Goal: Transaction & Acquisition: Purchase product/service

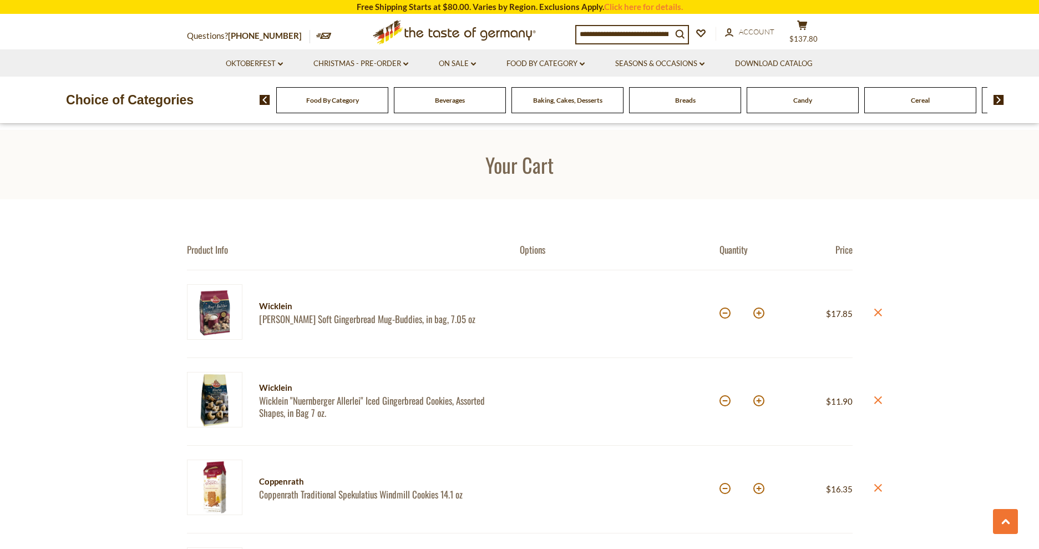
click at [802, 28] on icon "cart" at bounding box center [802, 25] width 11 height 9
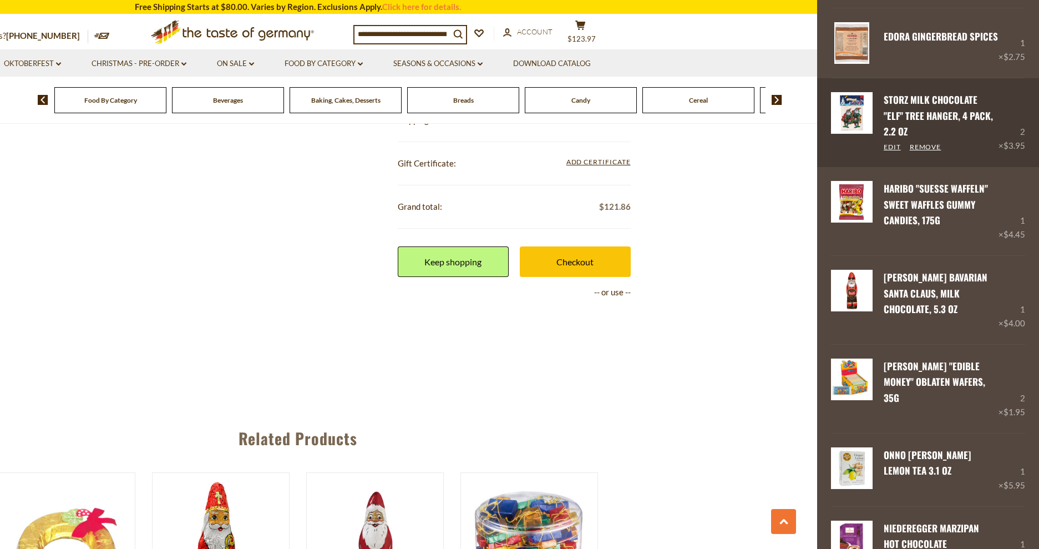
scroll to position [953, 0]
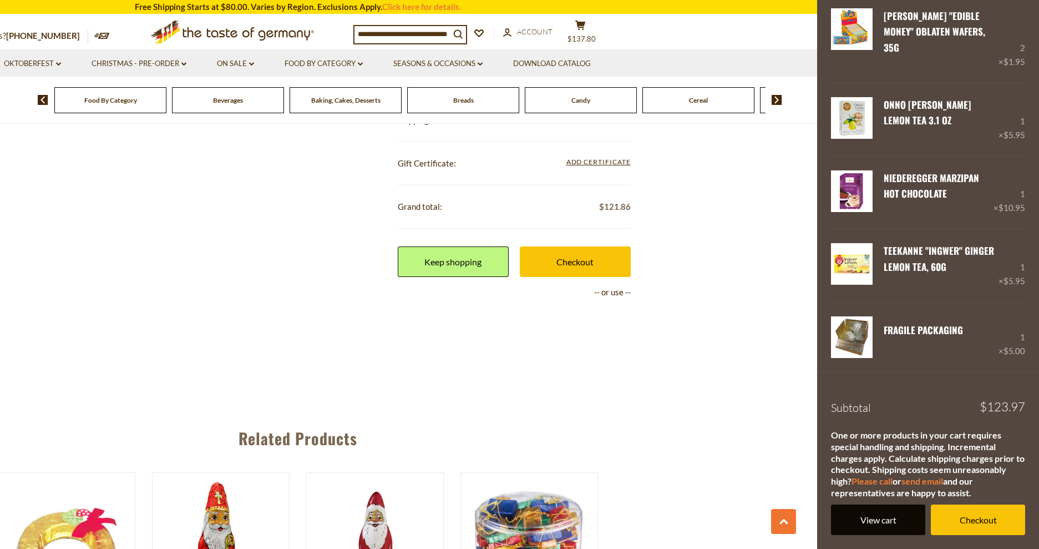
click at [886, 528] on link "View cart" at bounding box center [878, 519] width 94 height 31
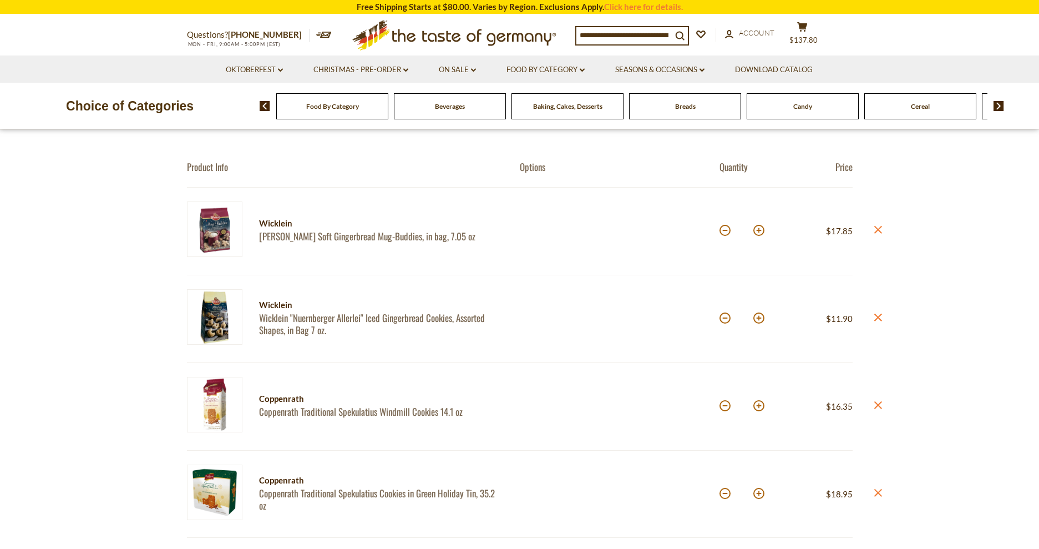
scroll to position [100, 0]
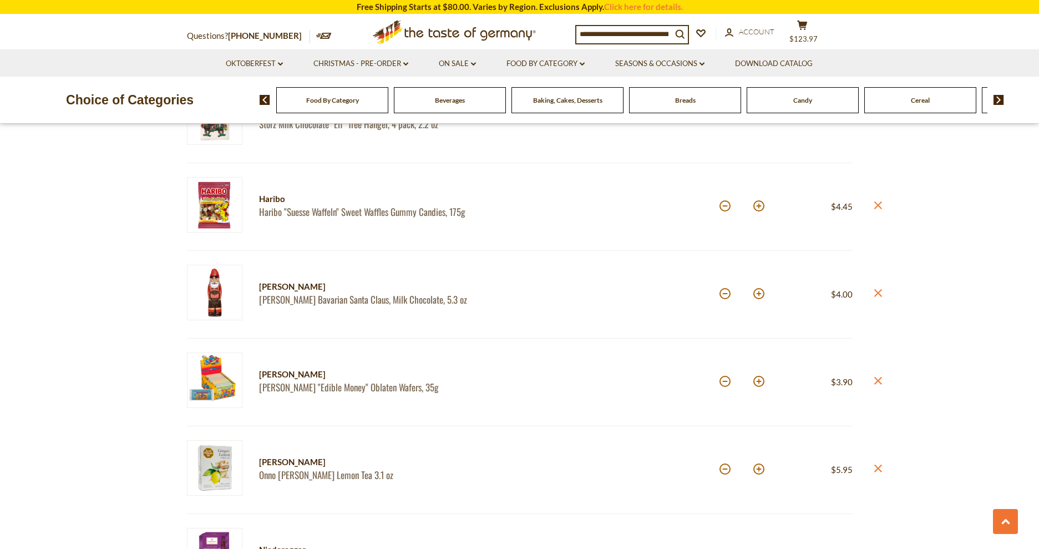
scroll to position [1040, 0]
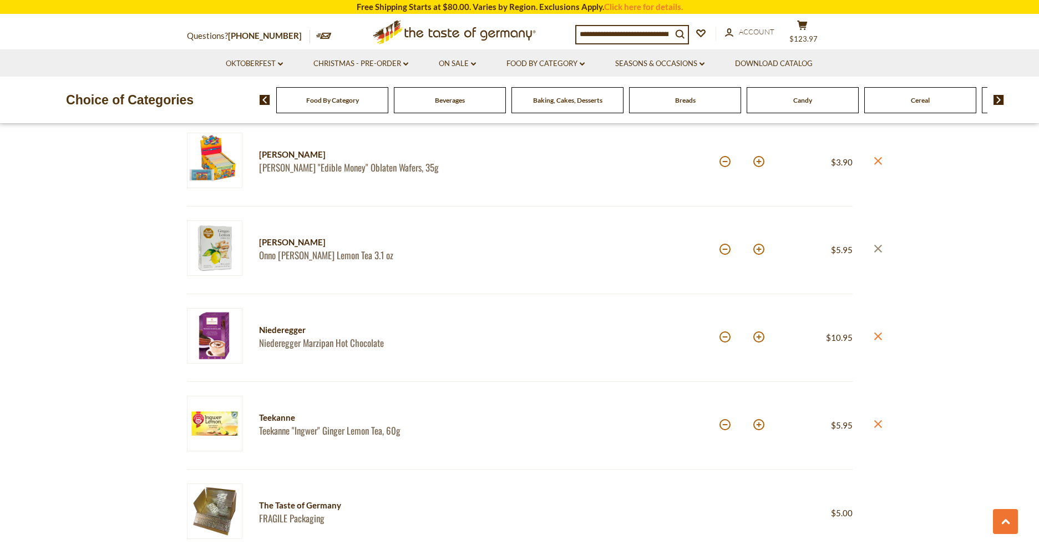
click at [881, 249] on icon "close" at bounding box center [878, 249] width 8 height 8
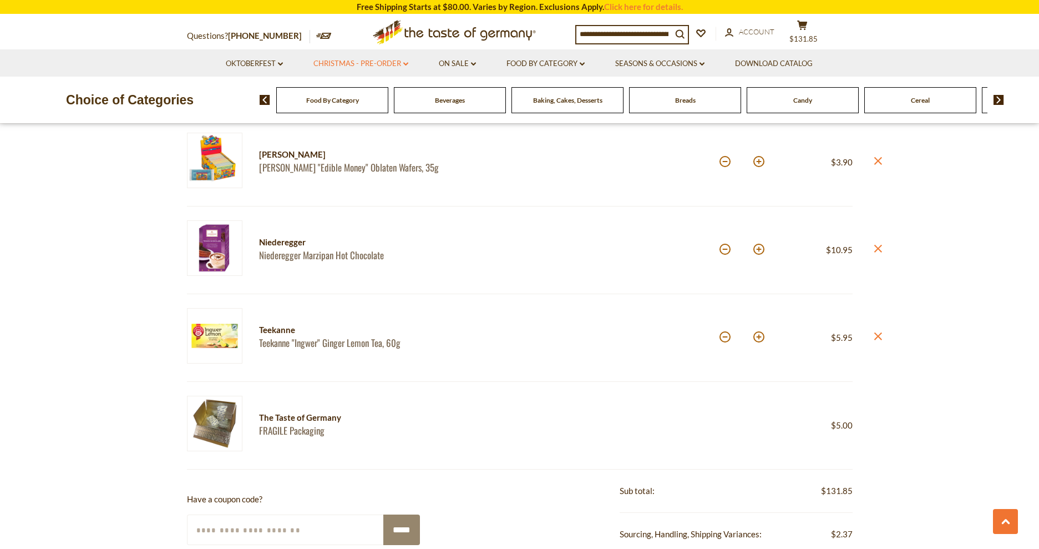
click at [362, 58] on link "Christmas - PRE-ORDER dropdown_arrow" at bounding box center [360, 64] width 95 height 12
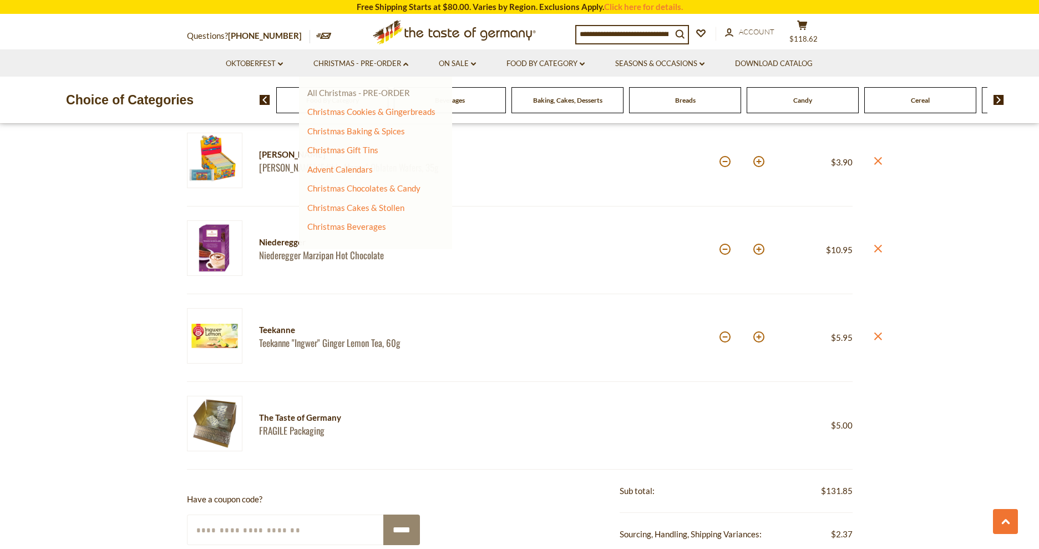
click at [366, 90] on link "All Christmas - PRE-ORDER" at bounding box center [358, 93] width 103 height 10
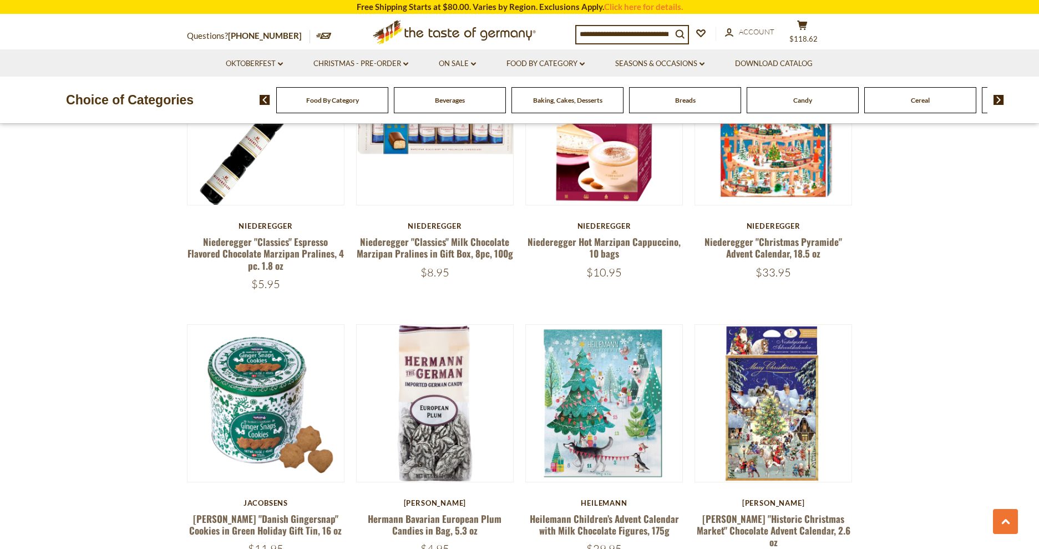
scroll to position [2231, 0]
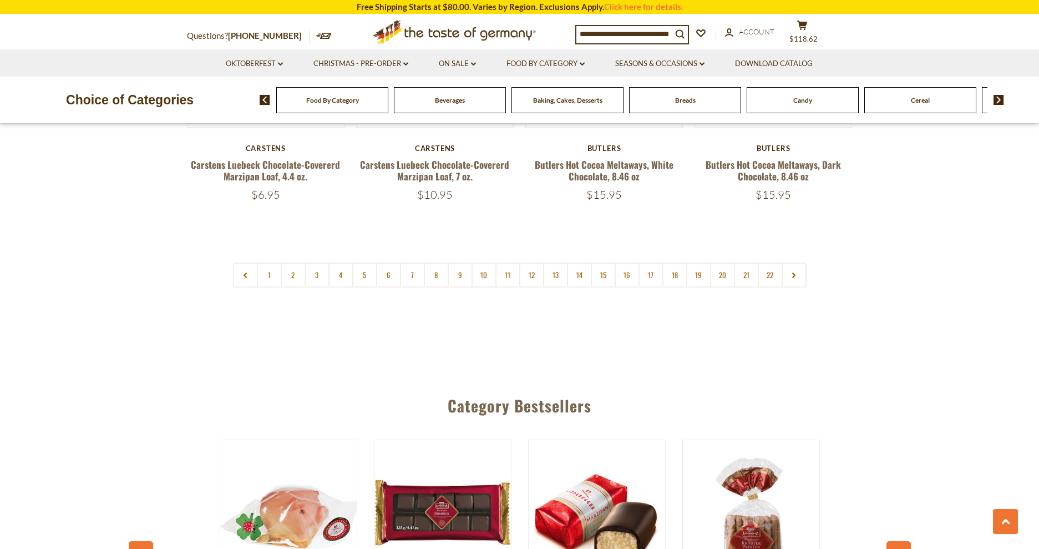
click at [295, 262] on link "2" at bounding box center [293, 274] width 25 height 25
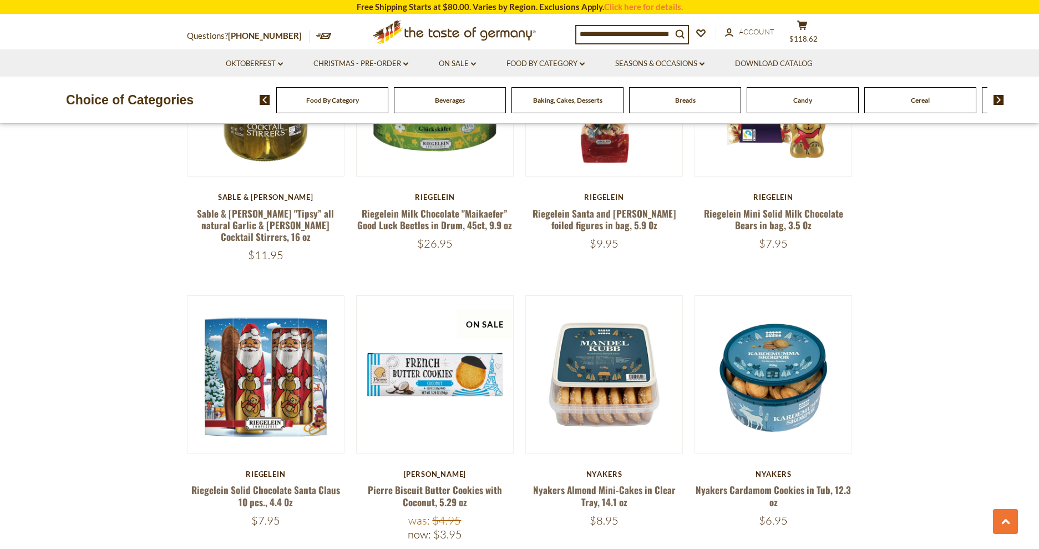
scroll to position [1973, 0]
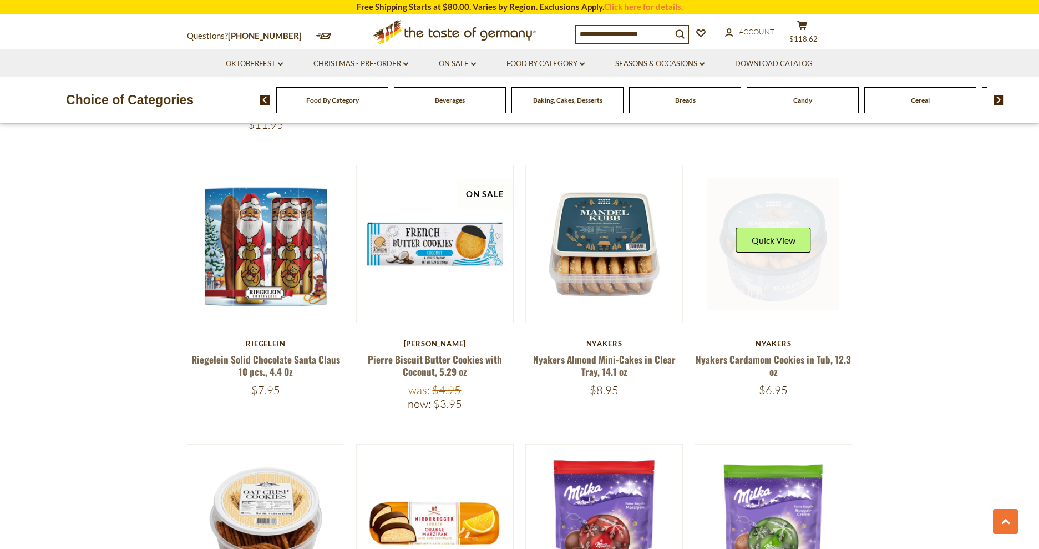
click at [784, 227] on button "Quick View" at bounding box center [773, 239] width 75 height 25
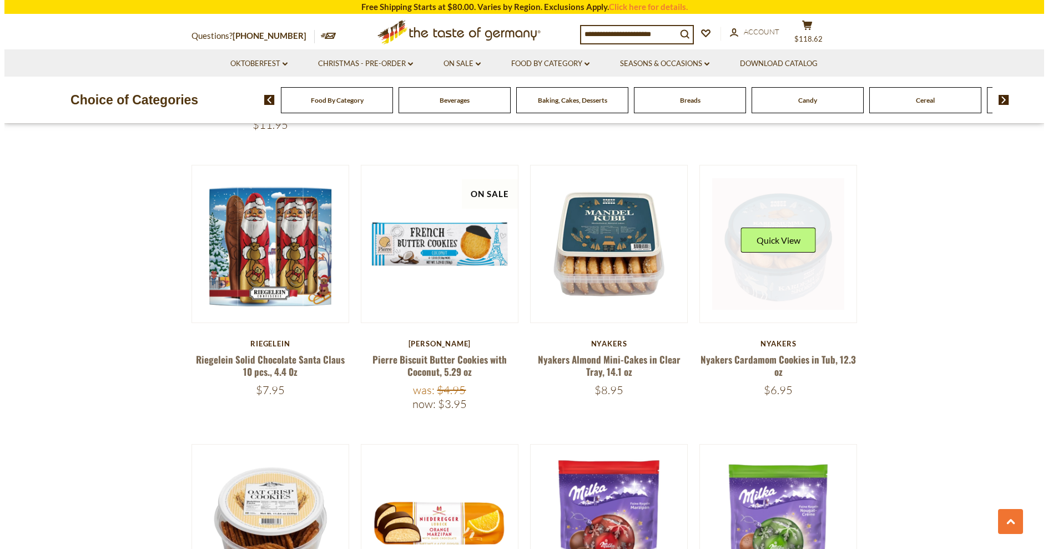
scroll to position [1975, 0]
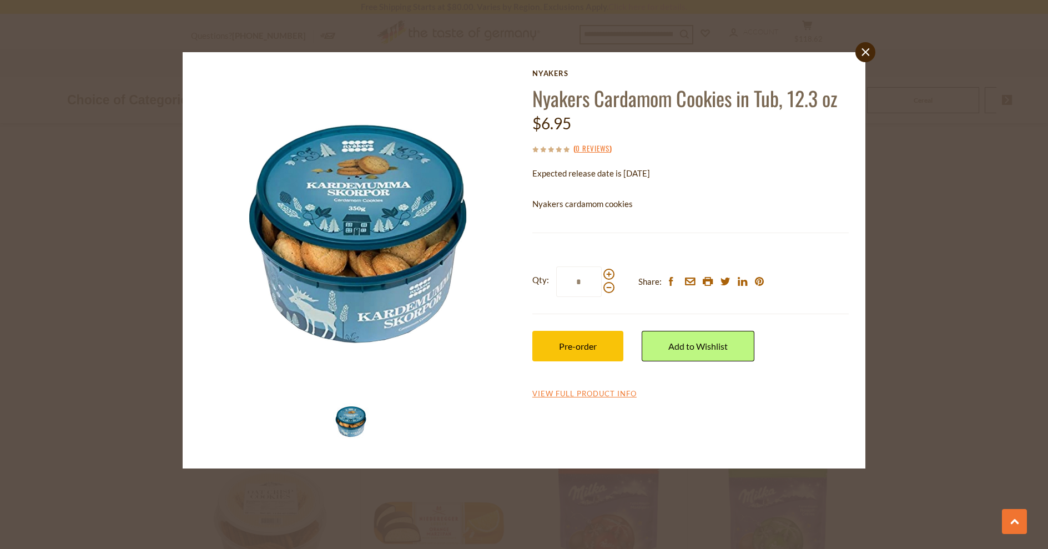
click at [959, 336] on div "close Nyakers Nyakers Cardamom Cookies in Tub, 12.3 oz $6.95 ( 0 Reviews ) Expe…" at bounding box center [524, 274] width 1048 height 549
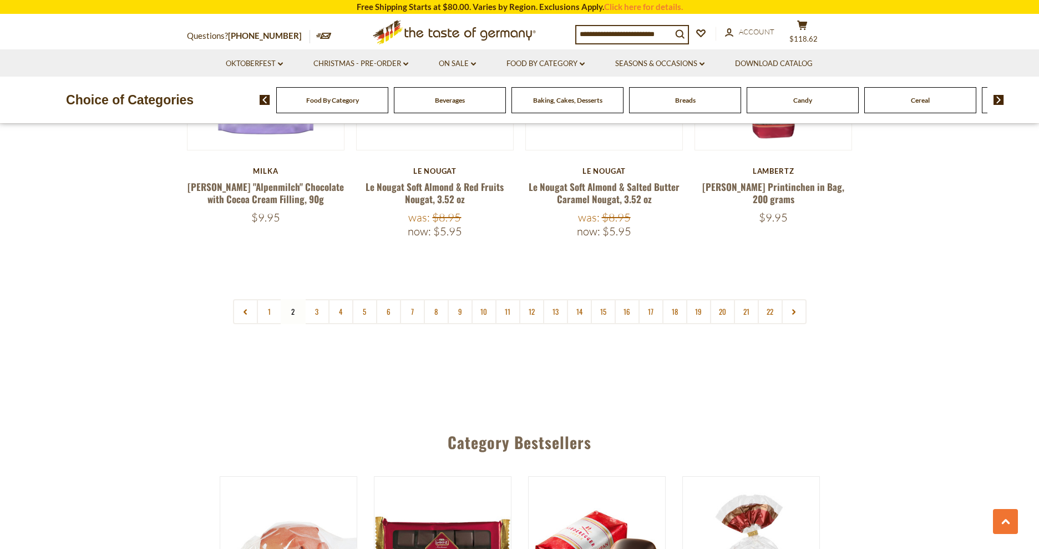
scroll to position [2668, 0]
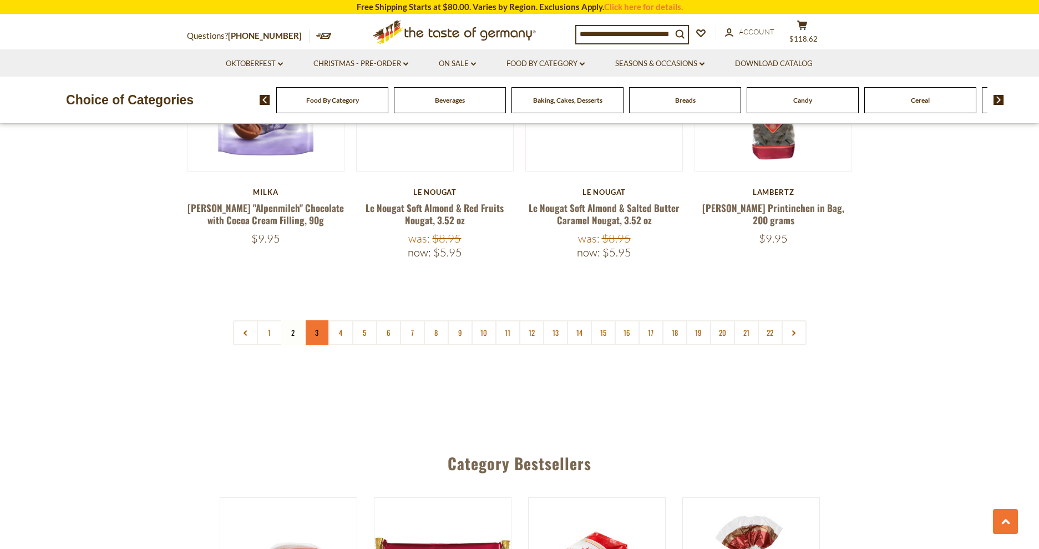
click at [315, 320] on link "3" at bounding box center [317, 332] width 25 height 25
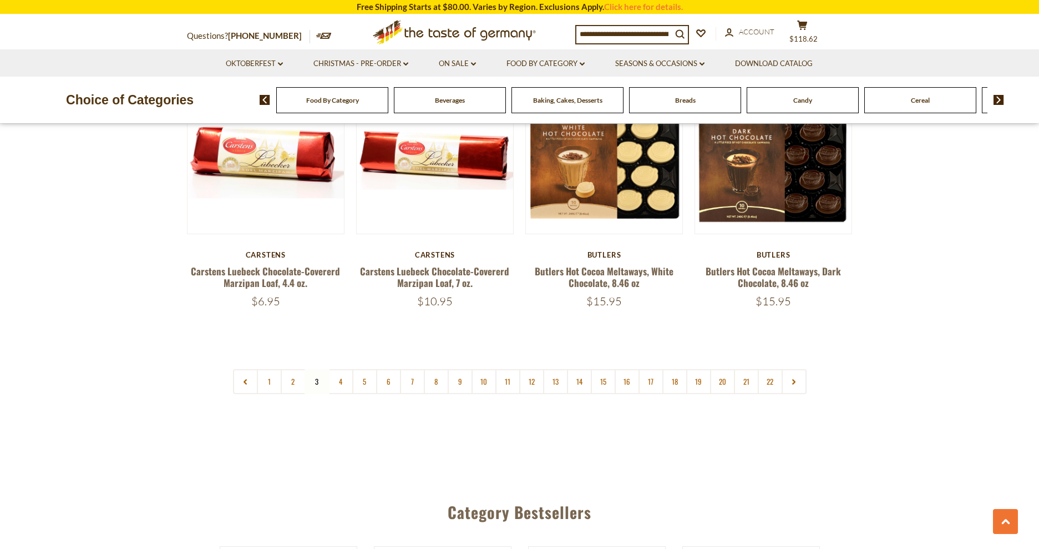
scroll to position [2586, 0]
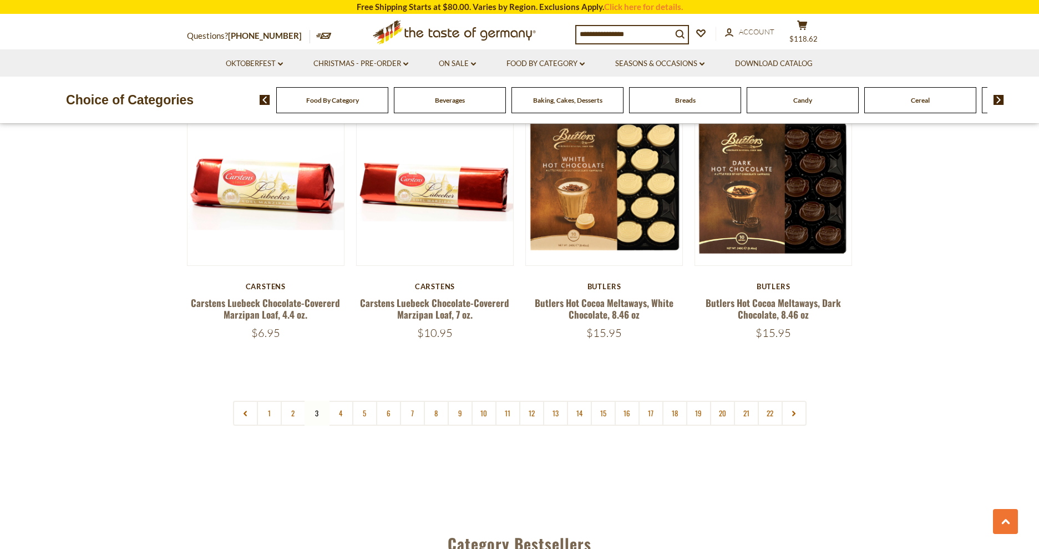
click at [801, 401] on link at bounding box center [794, 413] width 25 height 25
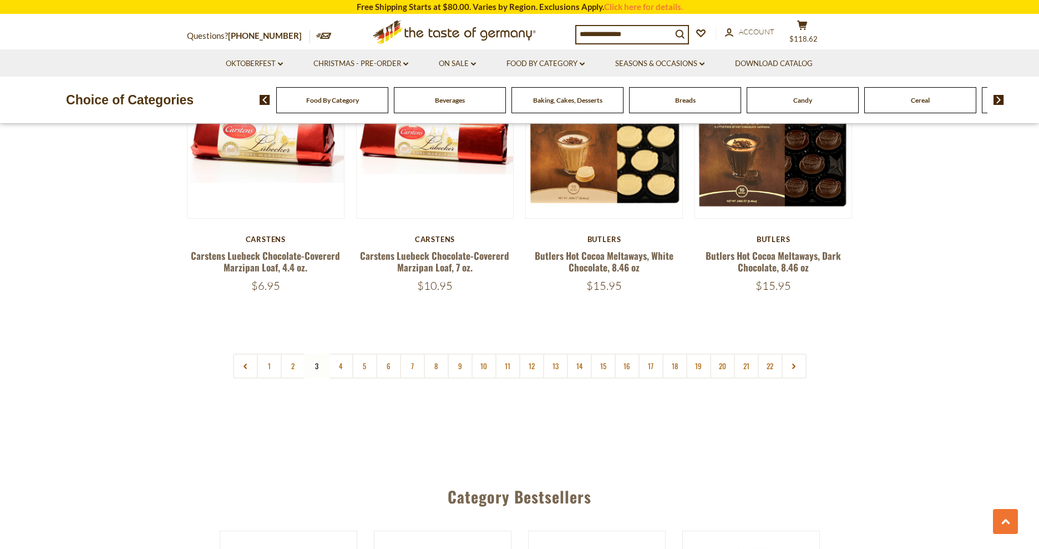
scroll to position [2633, 0]
click at [343, 353] on link "4" at bounding box center [340, 365] width 25 height 25
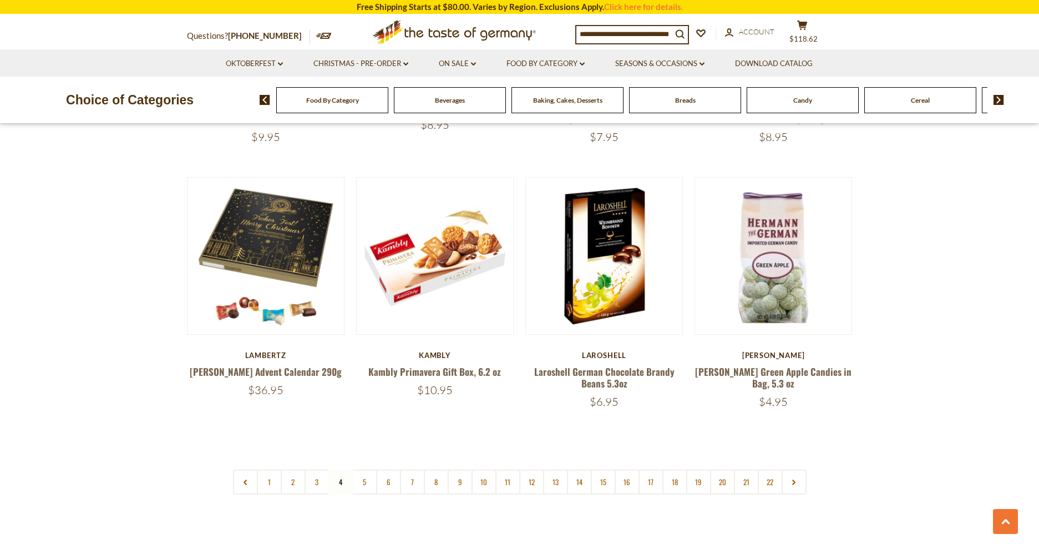
scroll to position [2703, 0]
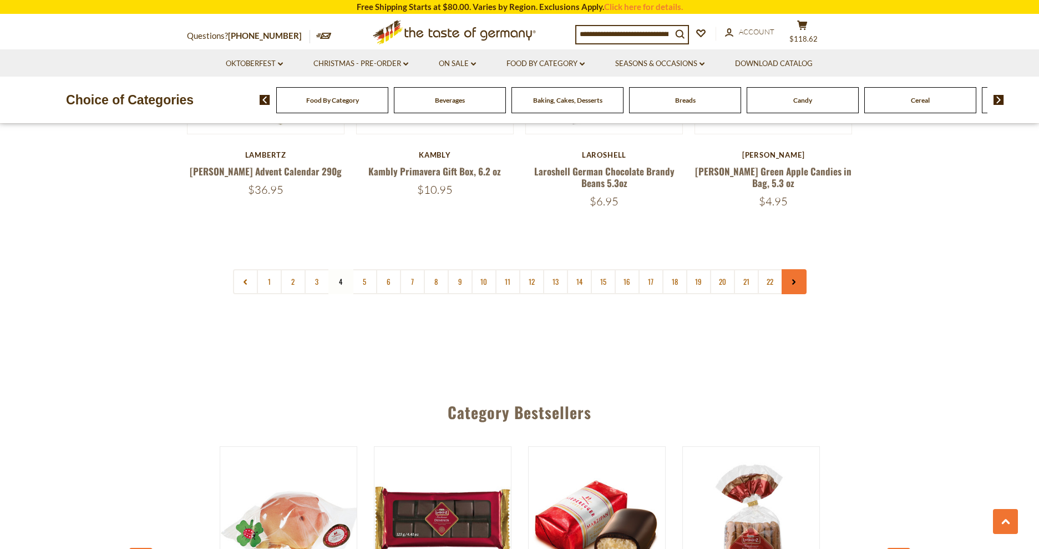
click at [797, 279] on icon at bounding box center [794, 282] width 7 height 6
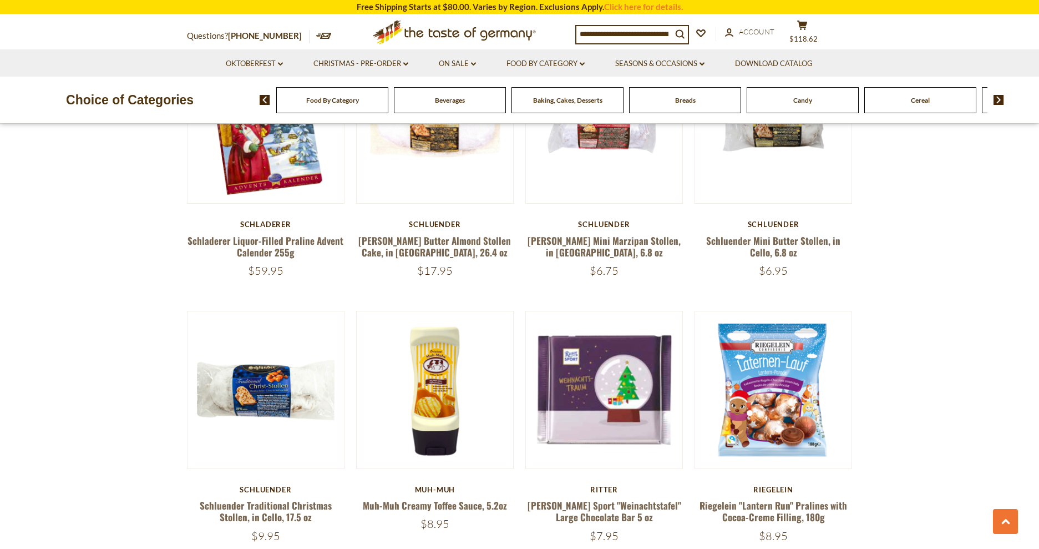
scroll to position [2629, 0]
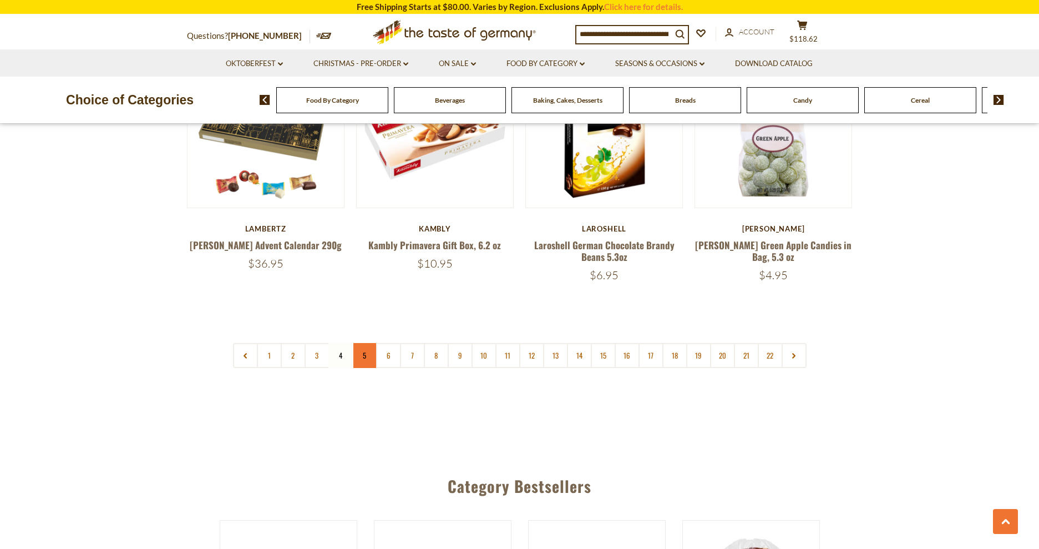
click at [367, 343] on link "5" at bounding box center [364, 355] width 25 height 25
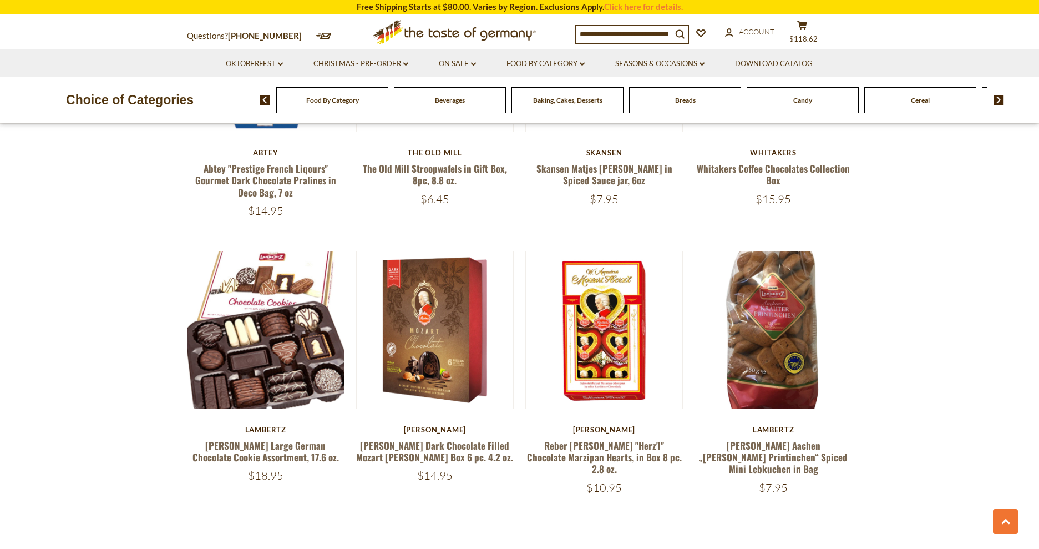
scroll to position [2491, 0]
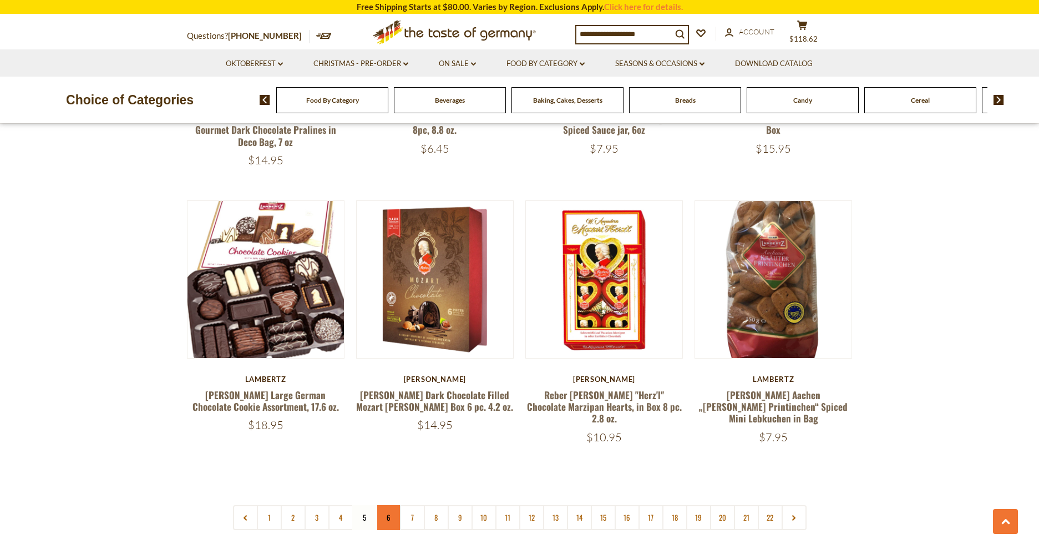
click at [388, 505] on link "6" at bounding box center [388, 517] width 25 height 25
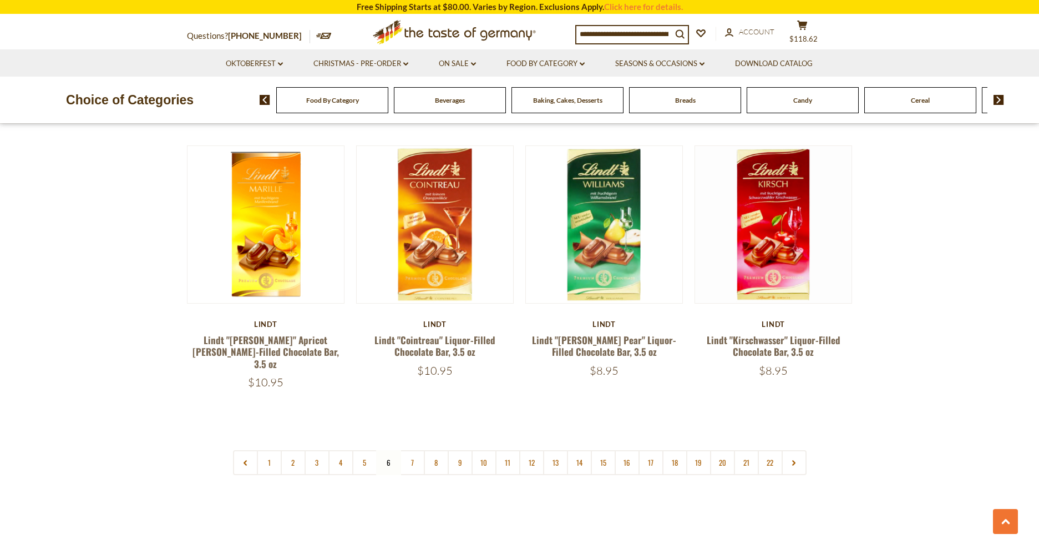
scroll to position [2726, 0]
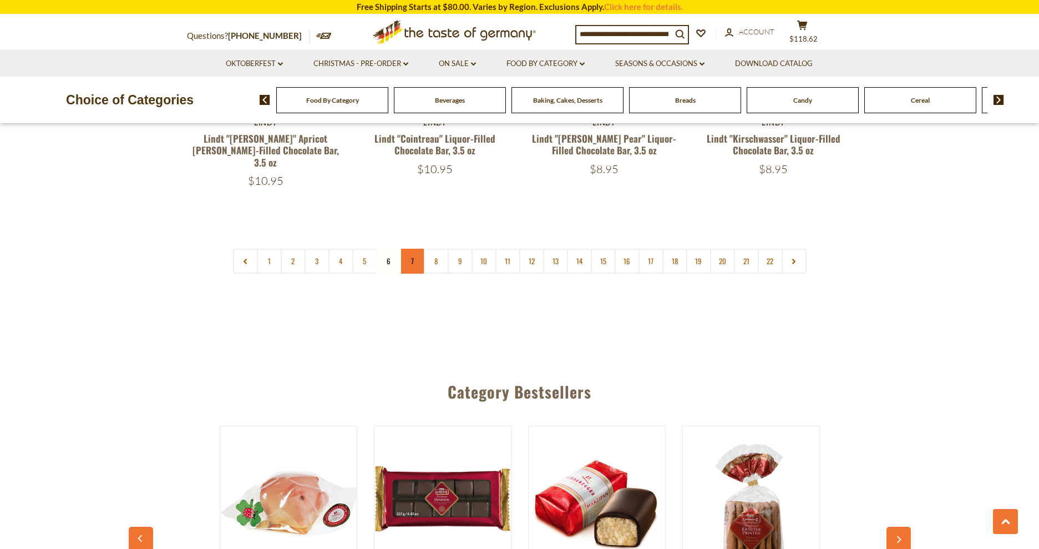
click at [407, 249] on link "7" at bounding box center [412, 261] width 25 height 25
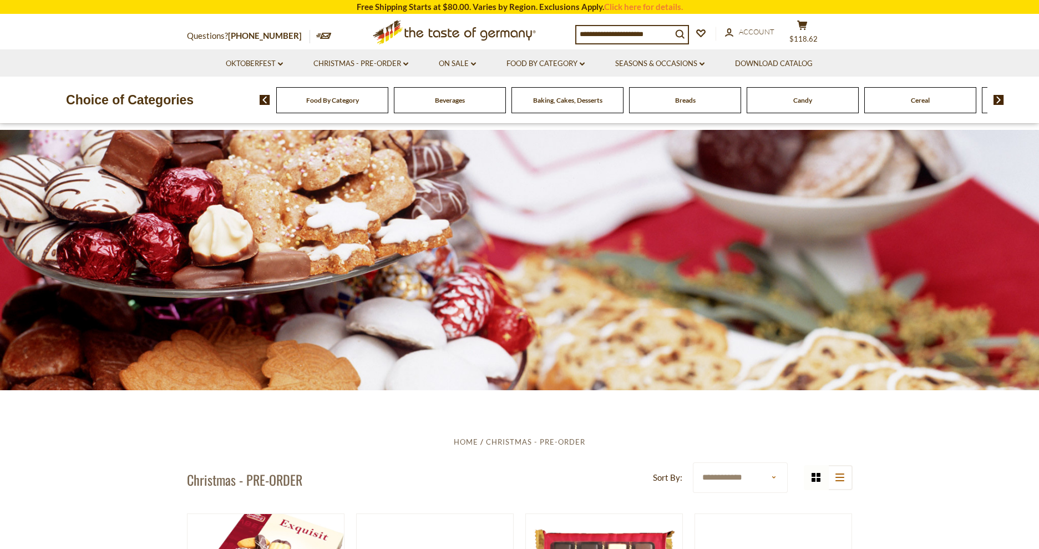
scroll to position [236, 0]
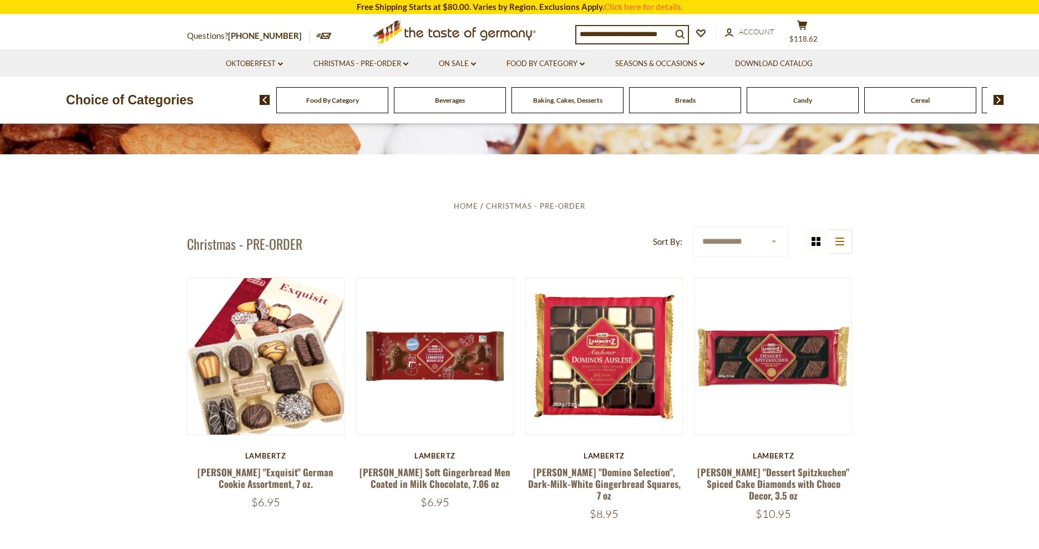
click at [751, 243] on select "**********" at bounding box center [740, 241] width 95 height 31
select select "*********"
click at [693, 226] on select "**********" at bounding box center [740, 241] width 95 height 31
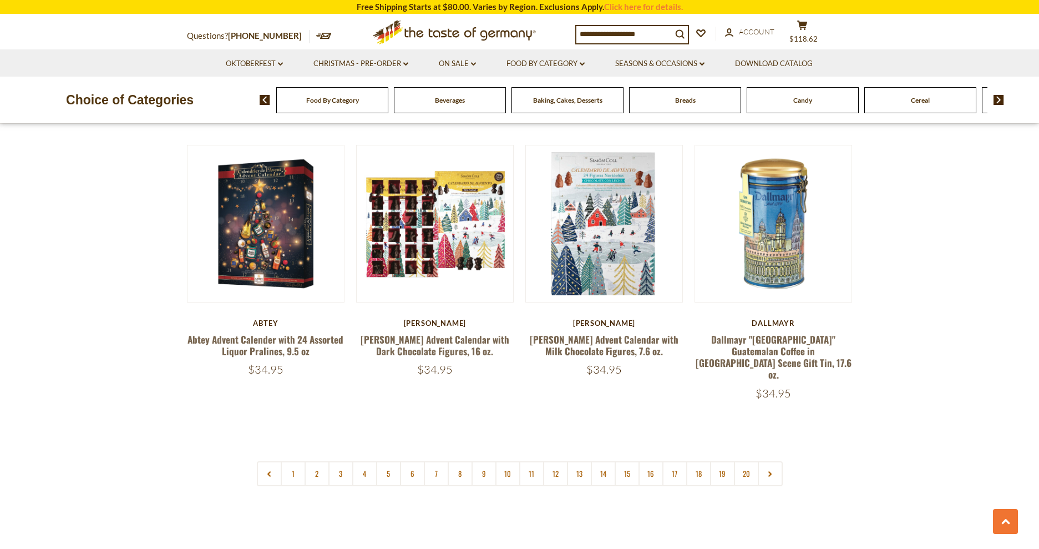
scroll to position [2536, 0]
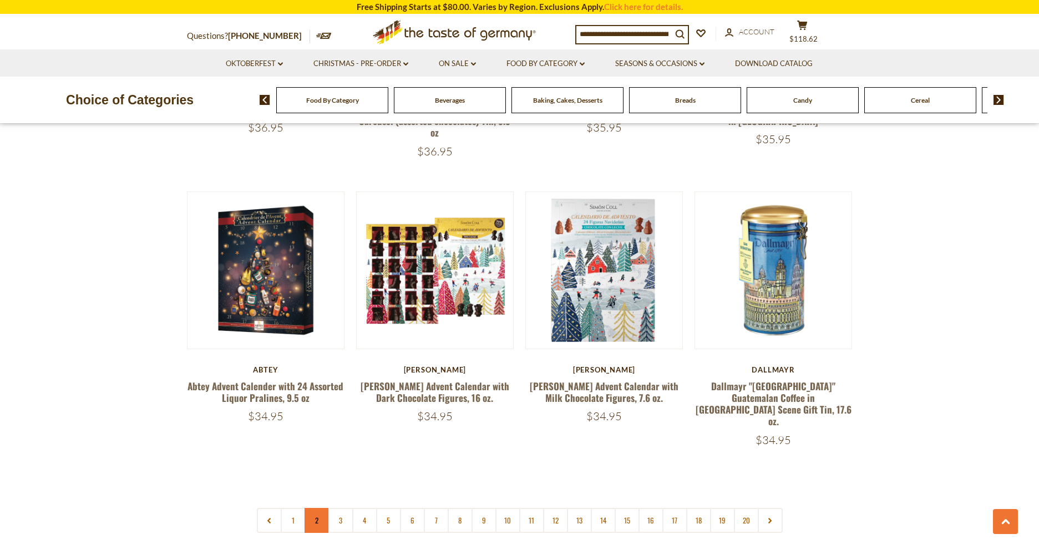
click at [318, 508] on link "2" at bounding box center [317, 520] width 25 height 25
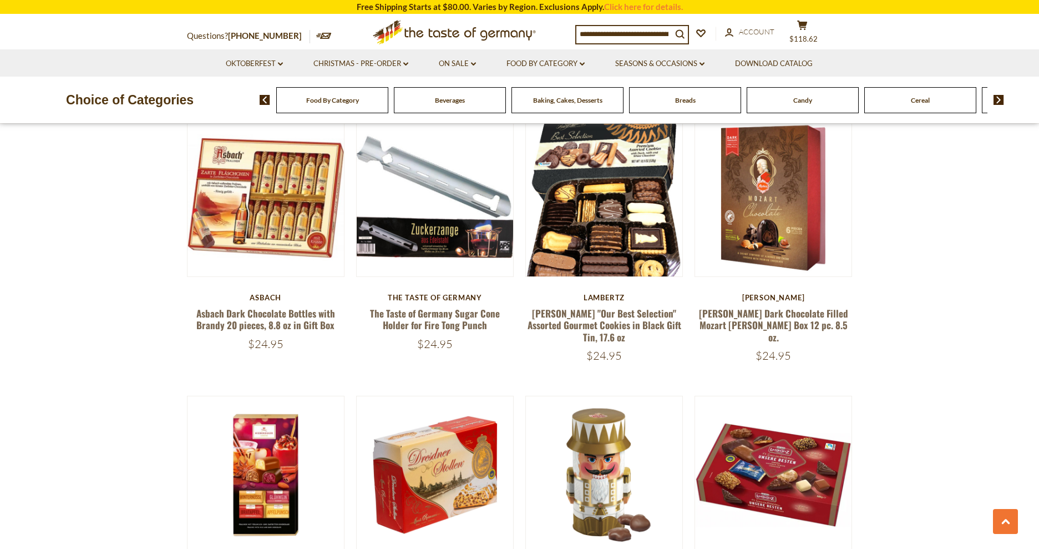
scroll to position [2538, 0]
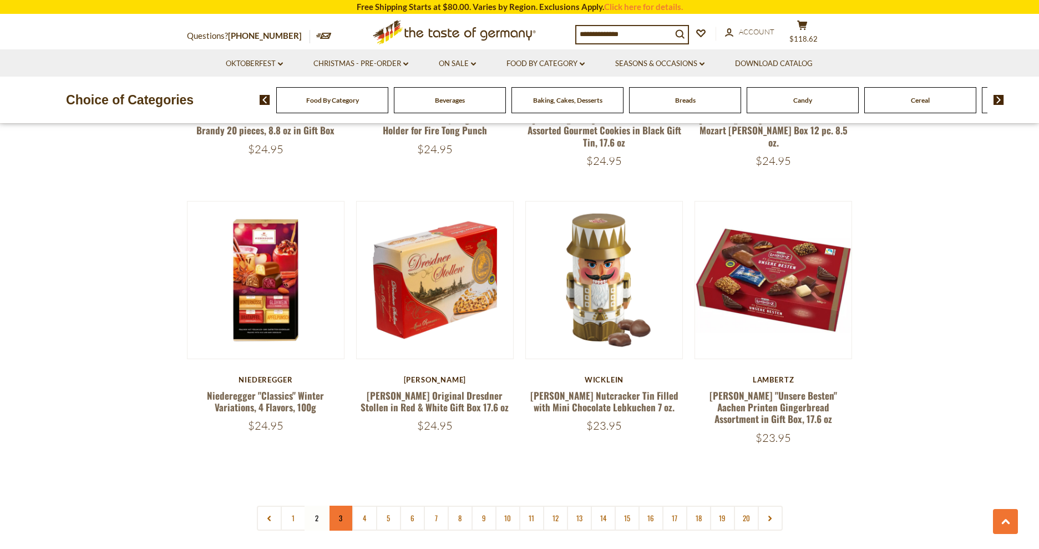
click at [341, 505] on link "3" at bounding box center [340, 517] width 25 height 25
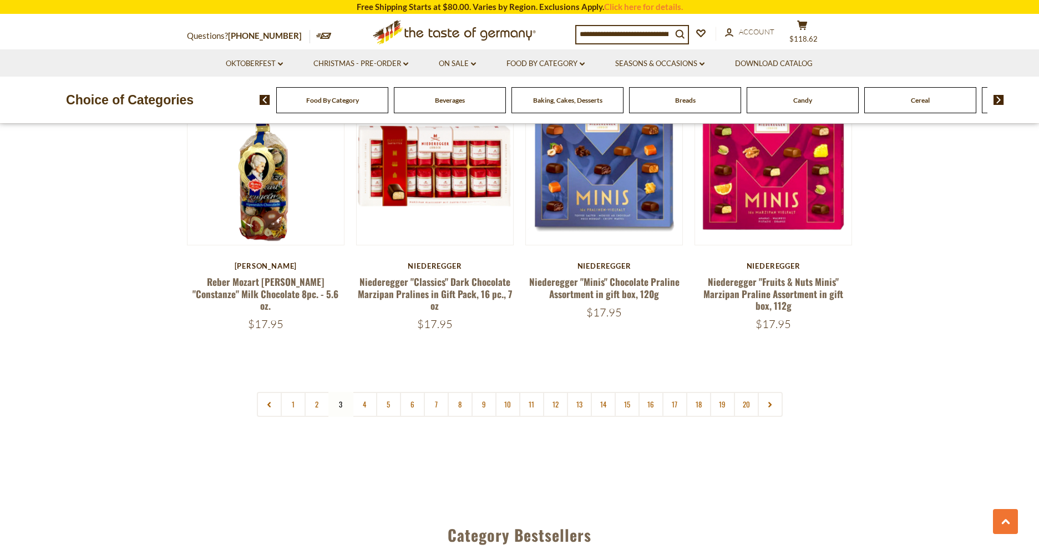
scroll to position [2727, 0]
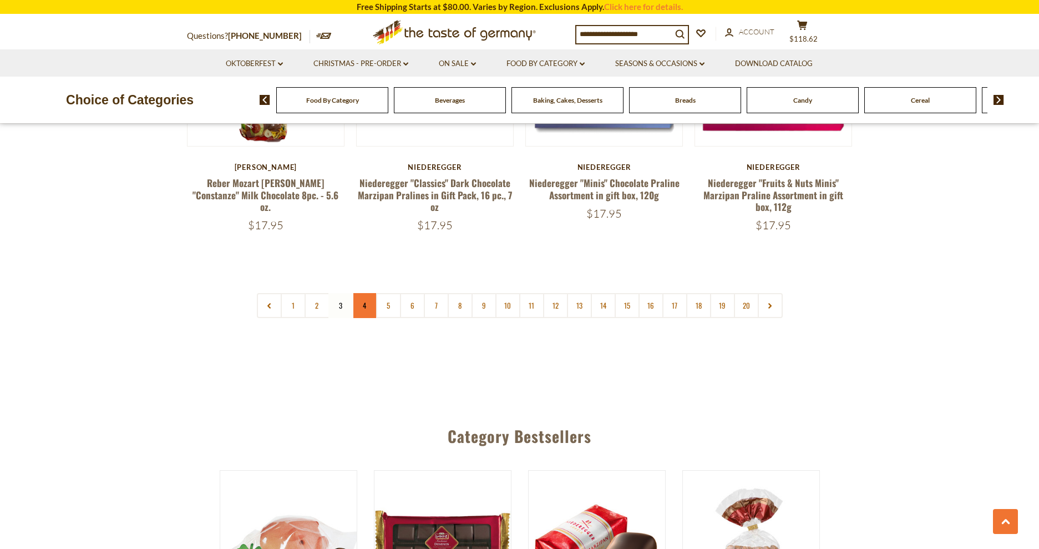
click at [364, 295] on link "4" at bounding box center [364, 305] width 25 height 25
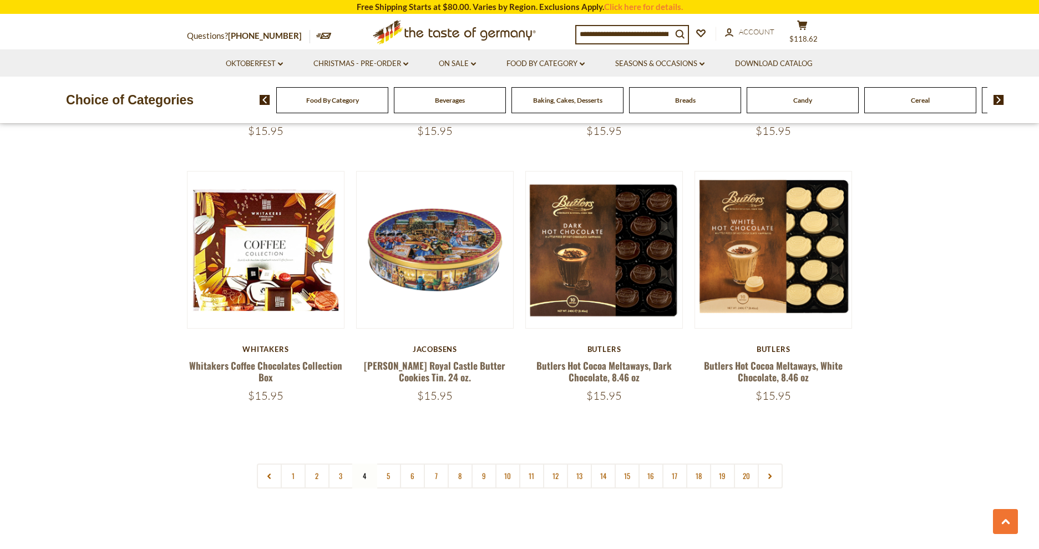
scroll to position [2516, 0]
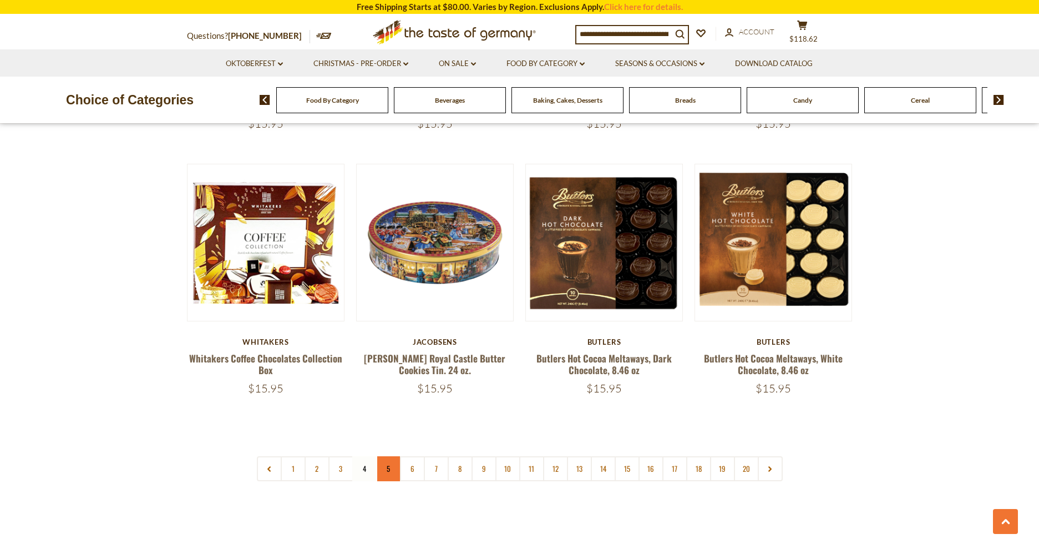
click at [387, 473] on link "5" at bounding box center [388, 468] width 25 height 25
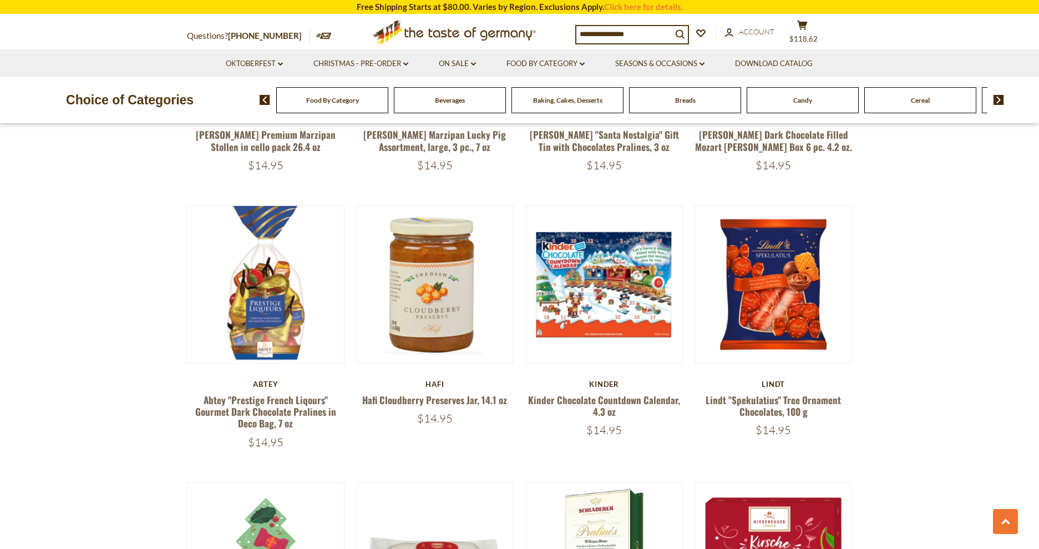
scroll to position [858, 0]
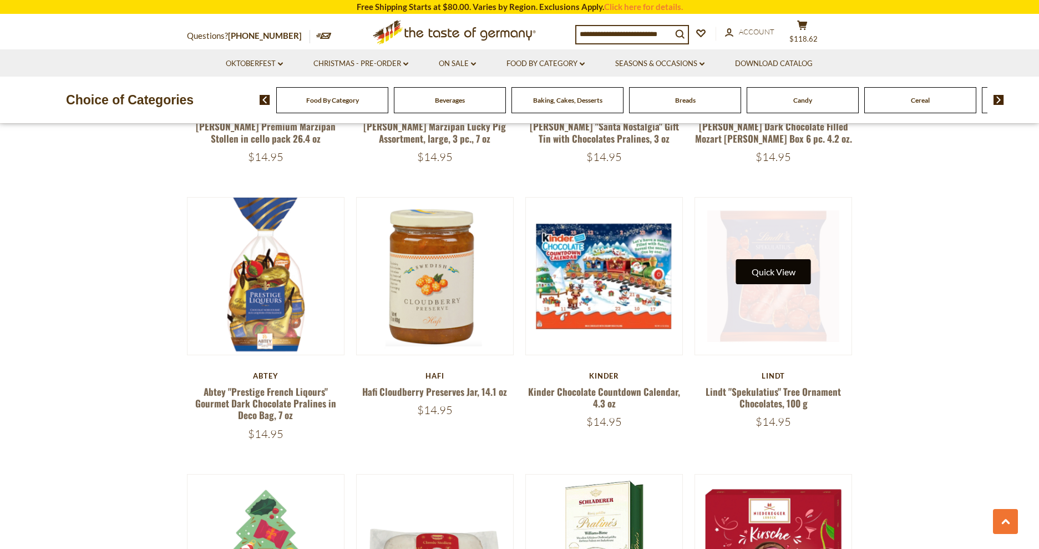
click at [771, 264] on button "Quick View" at bounding box center [773, 271] width 75 height 25
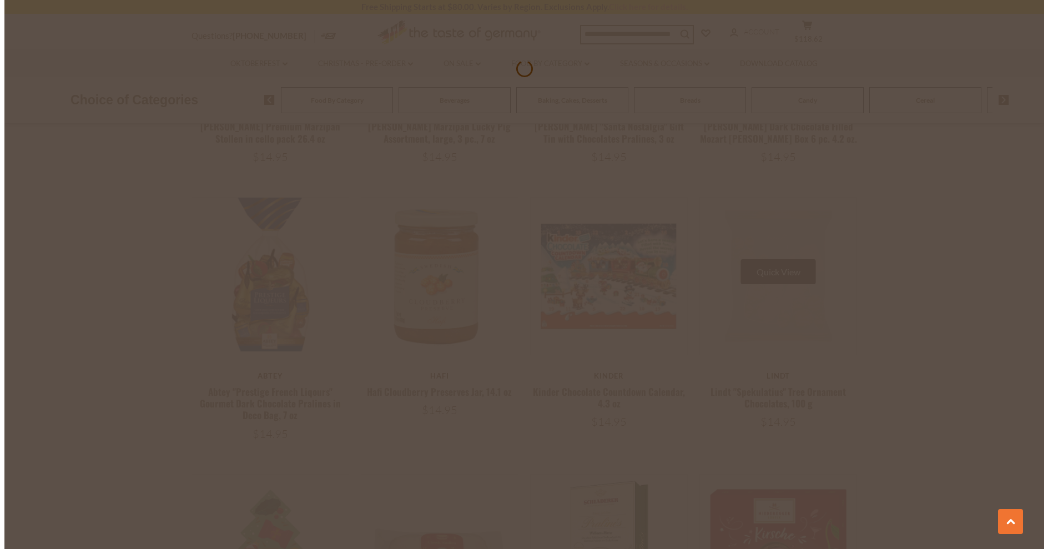
scroll to position [860, 0]
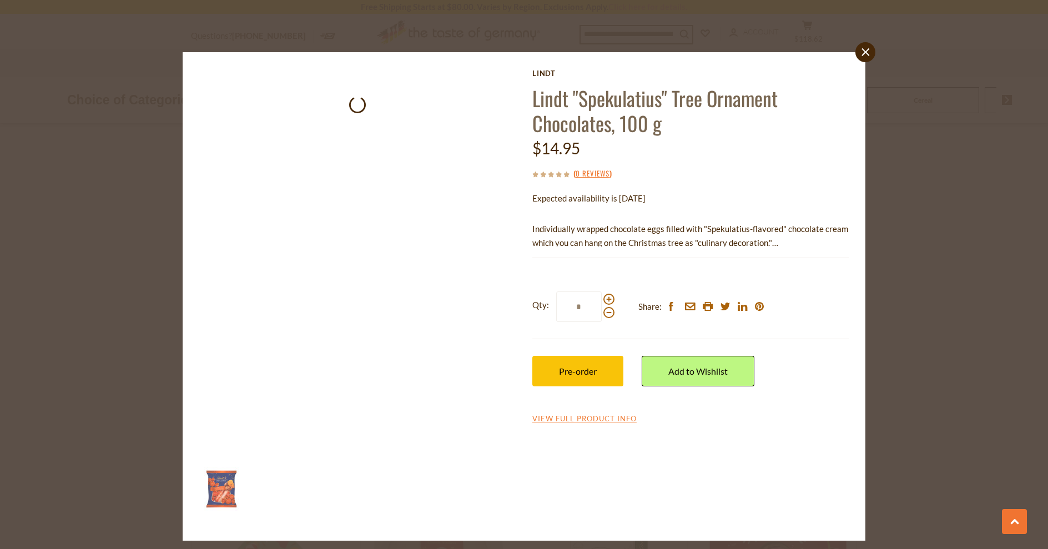
click at [949, 264] on div "close Lindt Lindt "Spekulatius" Tree Ornament Chocolates, 100 g $14.95 ( 0 Revi…" at bounding box center [524, 274] width 1048 height 549
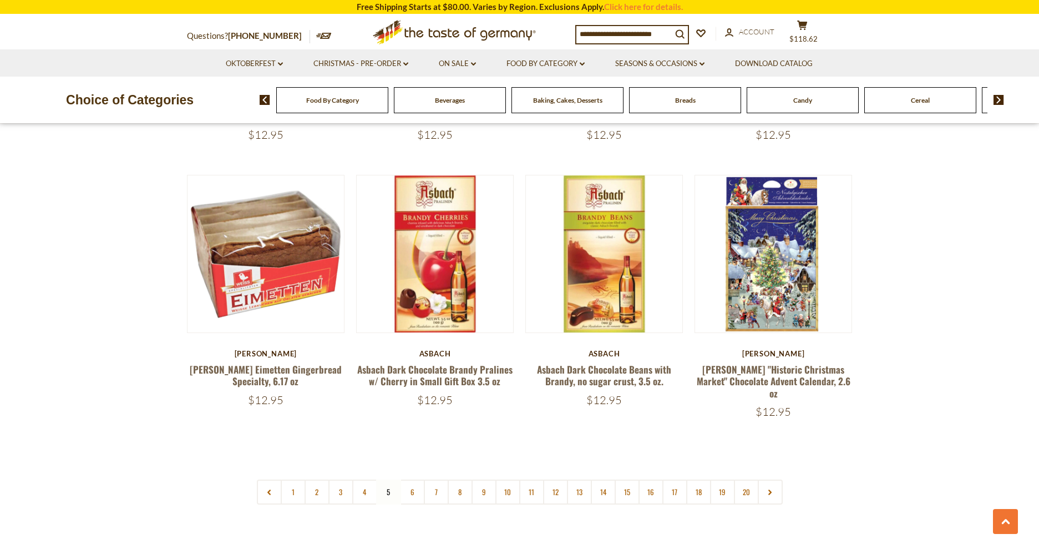
scroll to position [2529, 0]
click at [411, 479] on link "6" at bounding box center [412, 491] width 25 height 25
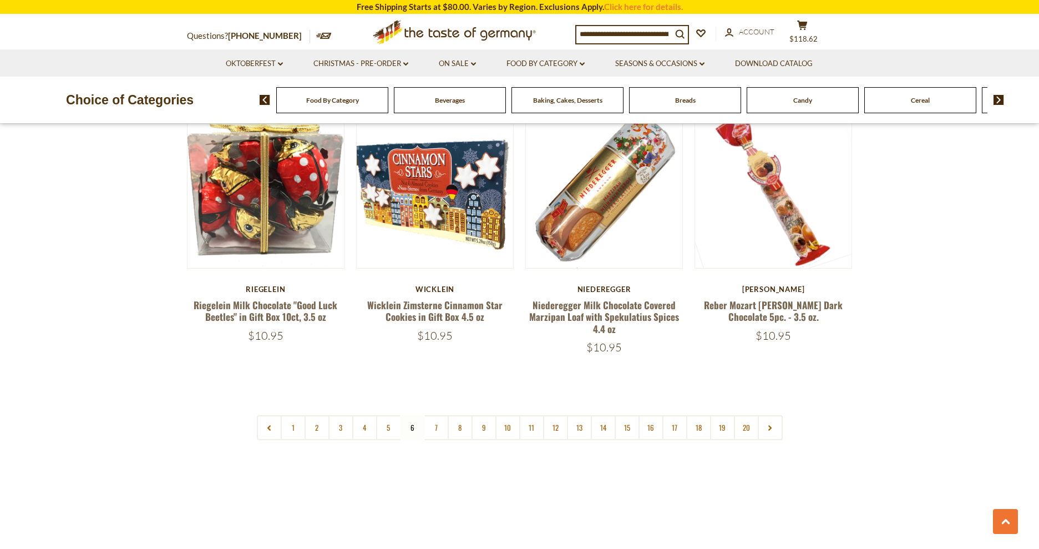
scroll to position [2685, 0]
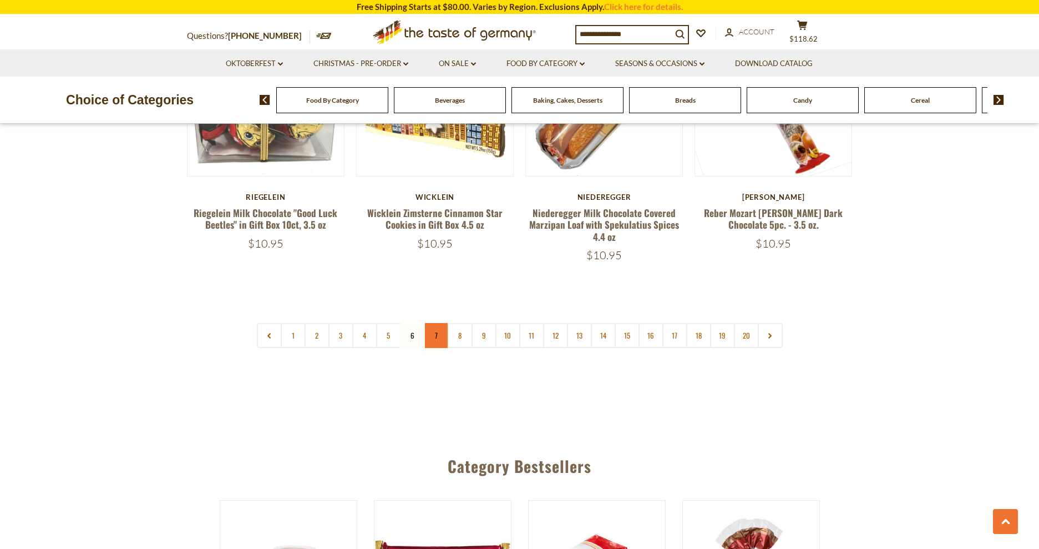
click at [434, 323] on link "7" at bounding box center [436, 335] width 25 height 25
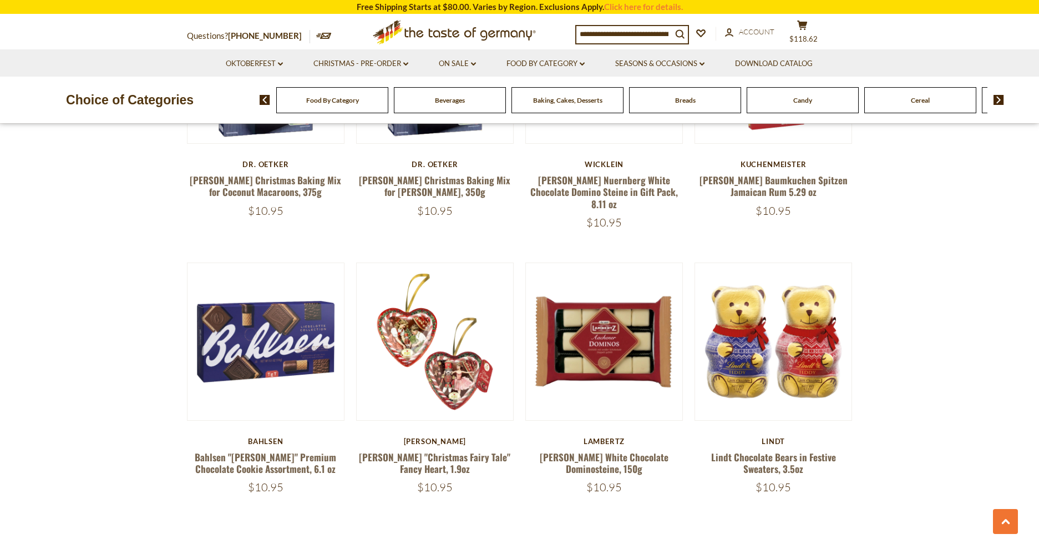
scroll to position [2476, 0]
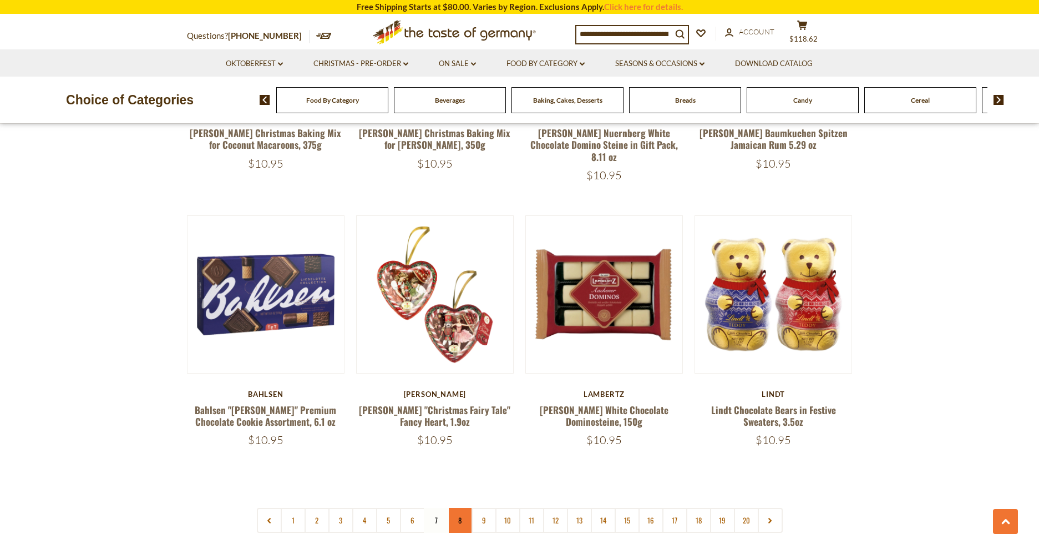
click at [461, 508] on link "8" at bounding box center [460, 520] width 25 height 25
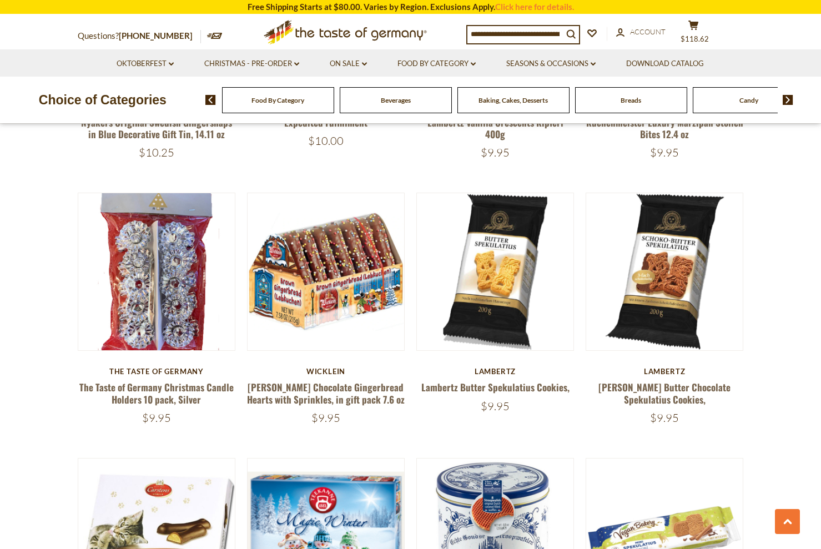
scroll to position [786, 0]
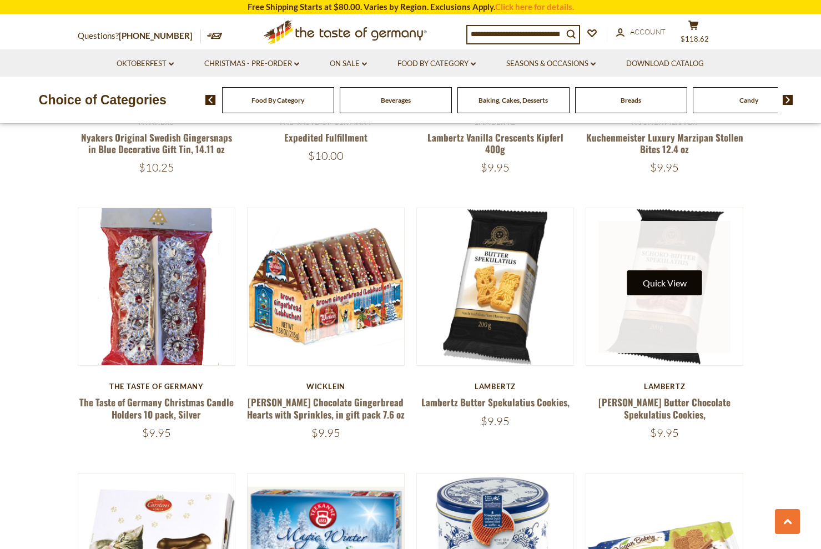
click at [671, 287] on button "Quick View" at bounding box center [664, 282] width 75 height 25
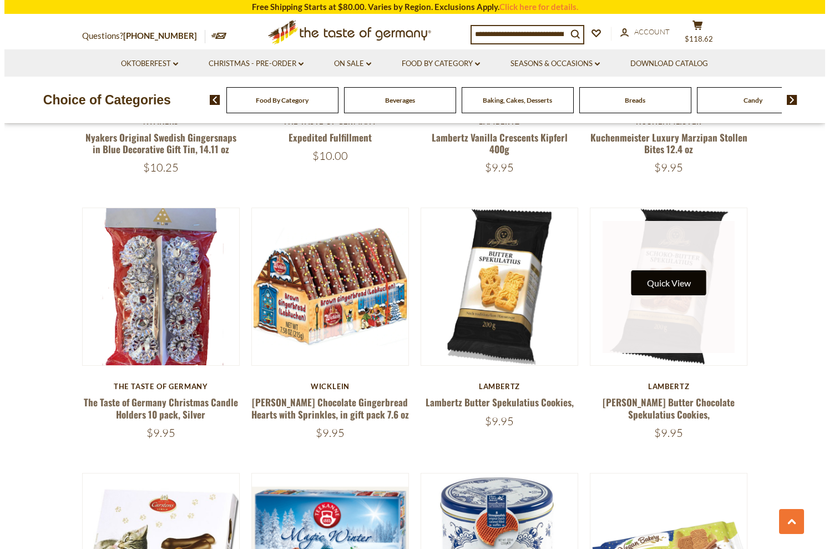
scroll to position [788, 0]
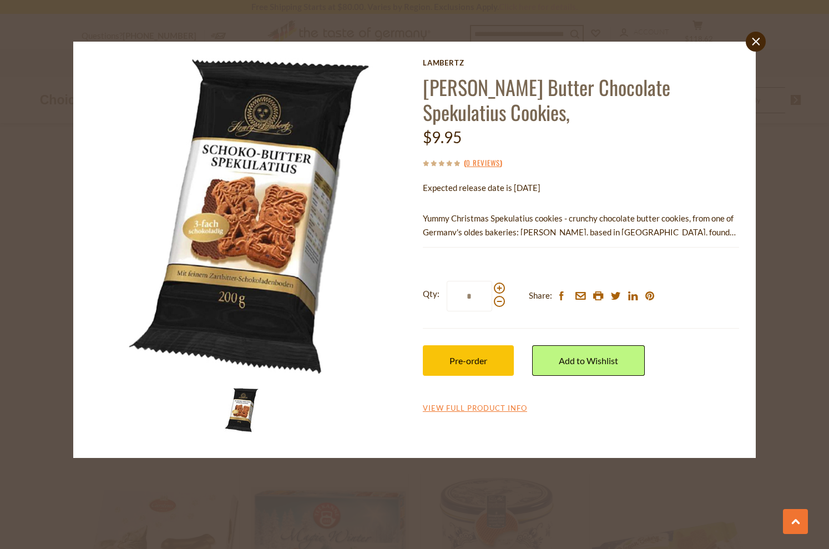
click at [784, 261] on div "close Lambertz Lambertz Butter Chocolate Spekulatius Cookies, $9.95 ( 0 Reviews…" at bounding box center [414, 274] width 829 height 549
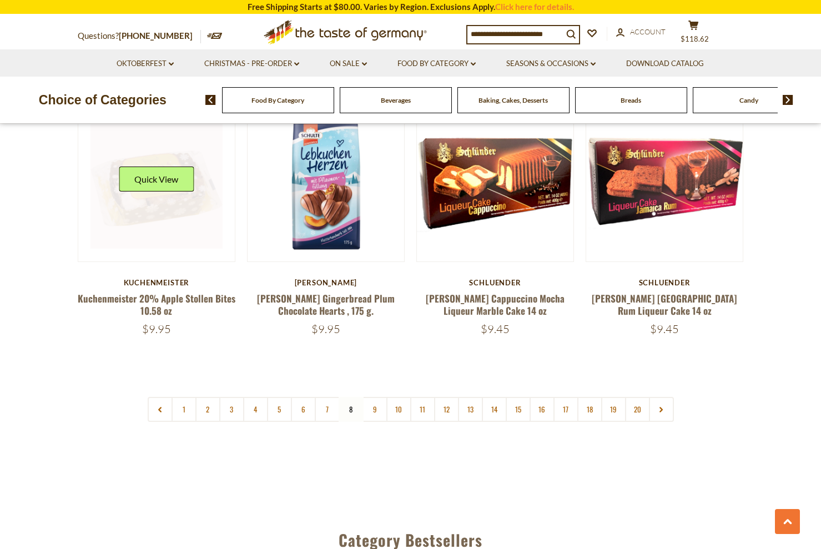
scroll to position [2496, 0]
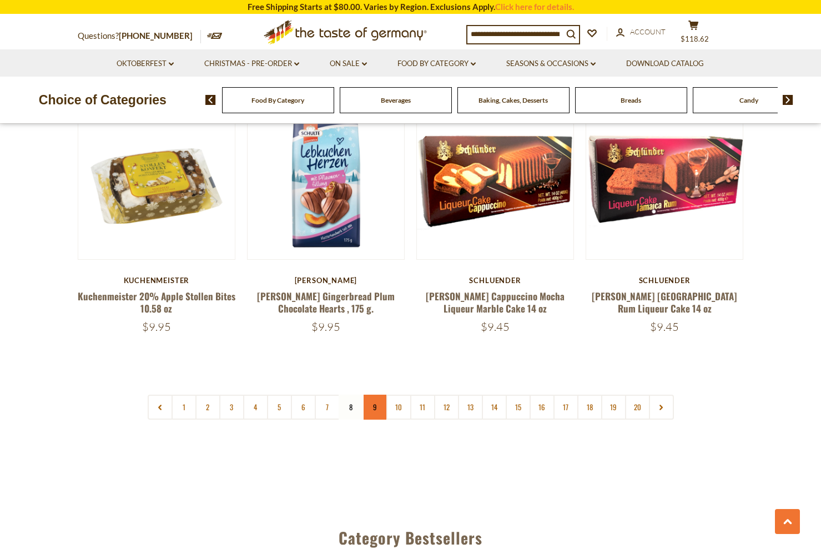
click at [376, 410] on link "9" at bounding box center [374, 406] width 25 height 25
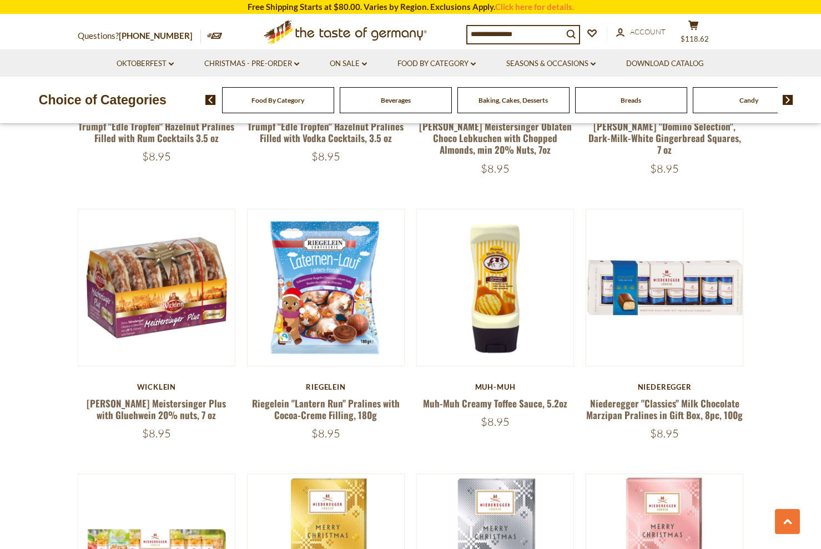
scroll to position [1355, 0]
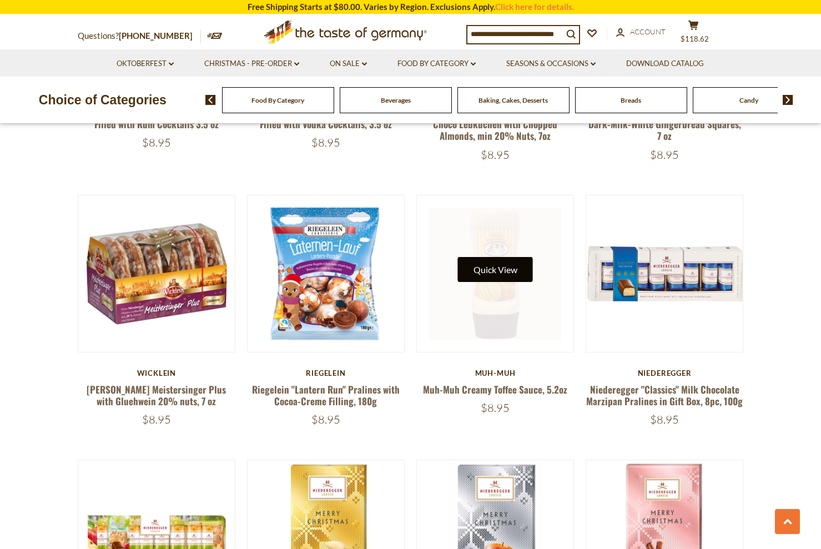
click at [506, 264] on button "Quick View" at bounding box center [495, 269] width 75 height 25
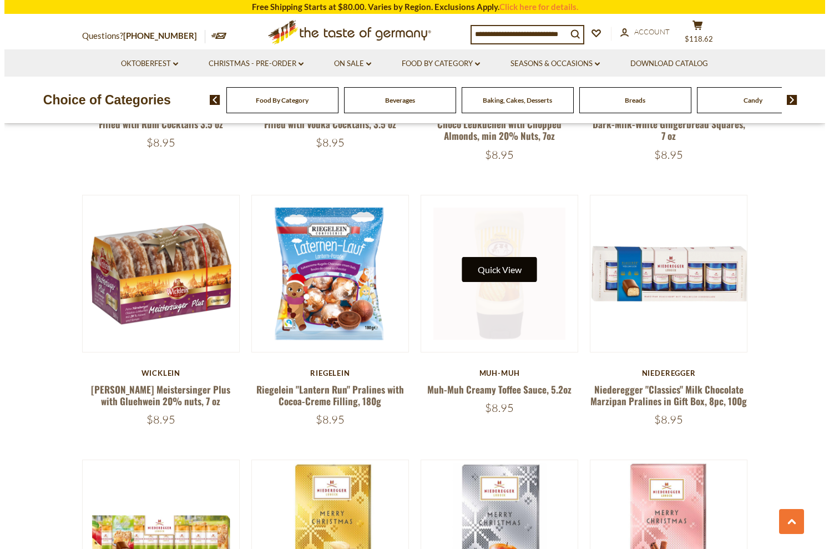
scroll to position [1357, 0]
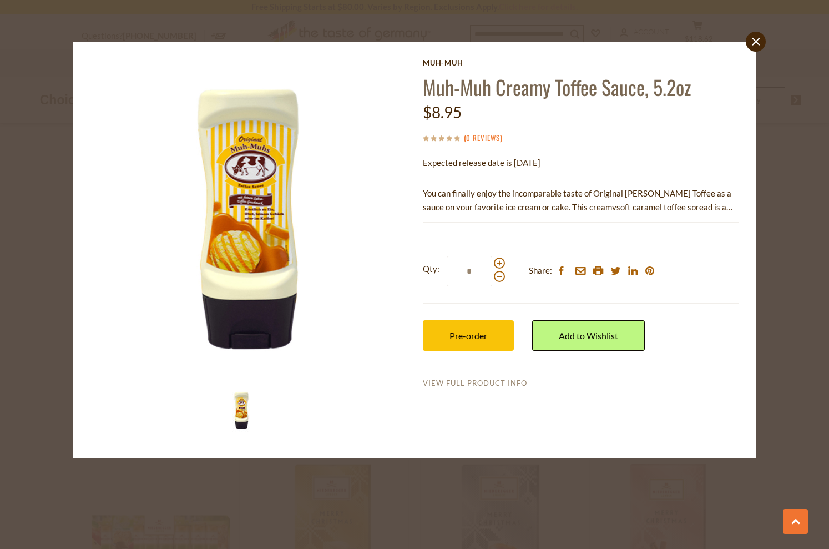
click at [489, 382] on link "View Full Product Info" at bounding box center [475, 383] width 104 height 10
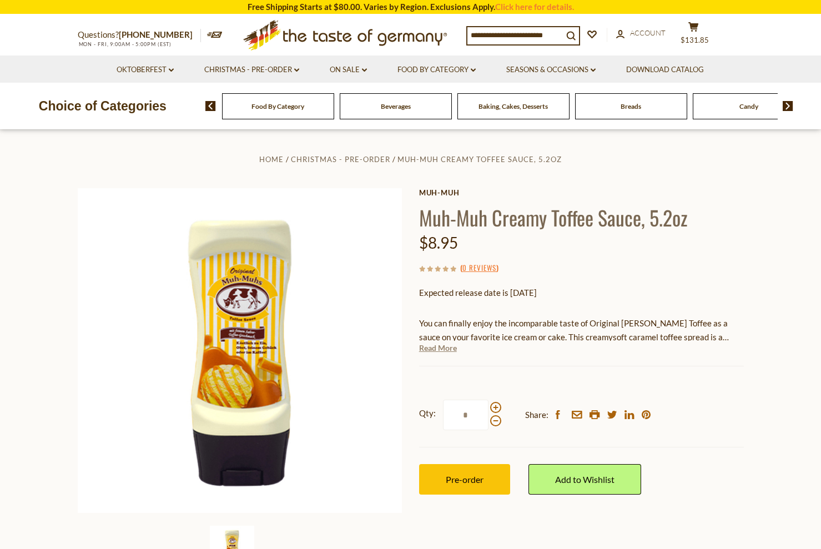
click at [426, 348] on link "Read More" at bounding box center [438, 347] width 38 height 11
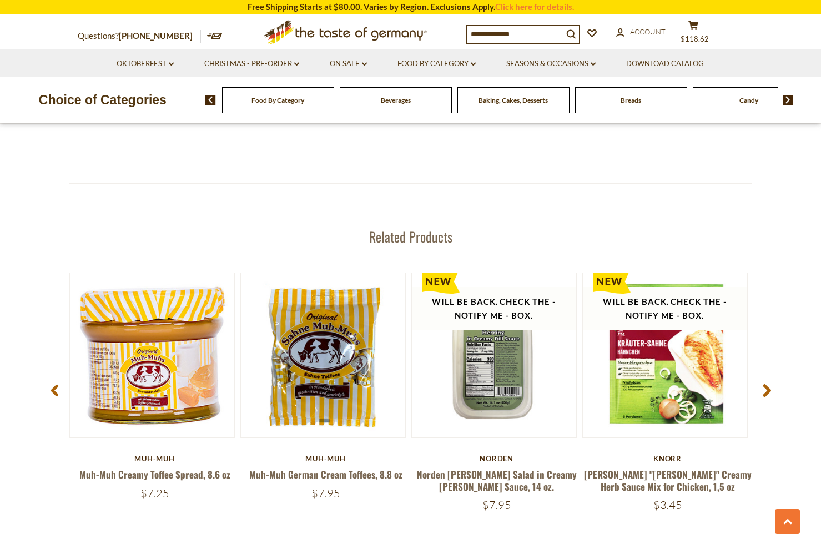
scroll to position [1387, 0]
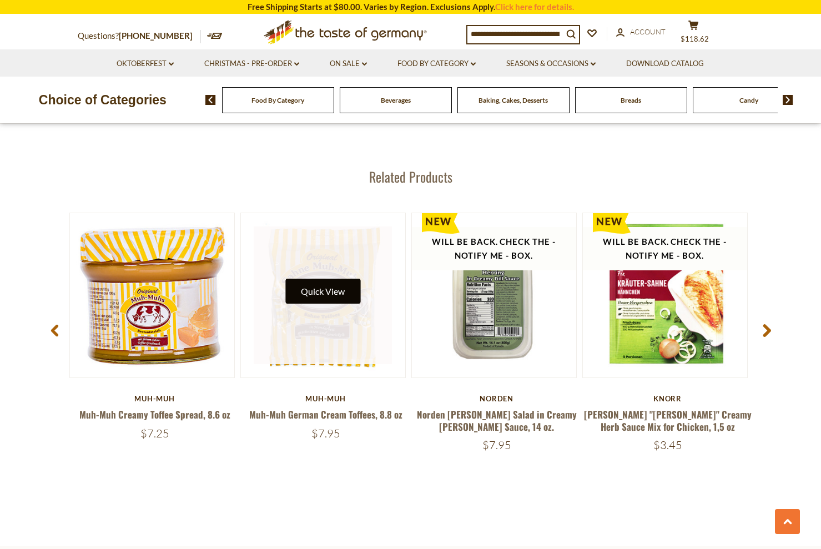
click at [317, 292] on button "Quick View" at bounding box center [322, 291] width 75 height 25
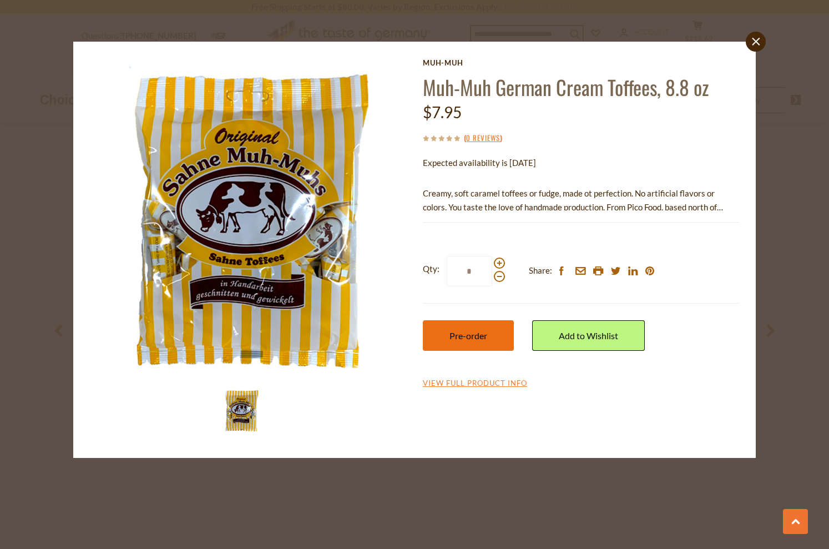
click at [476, 342] on button "Pre-order" at bounding box center [468, 335] width 91 height 31
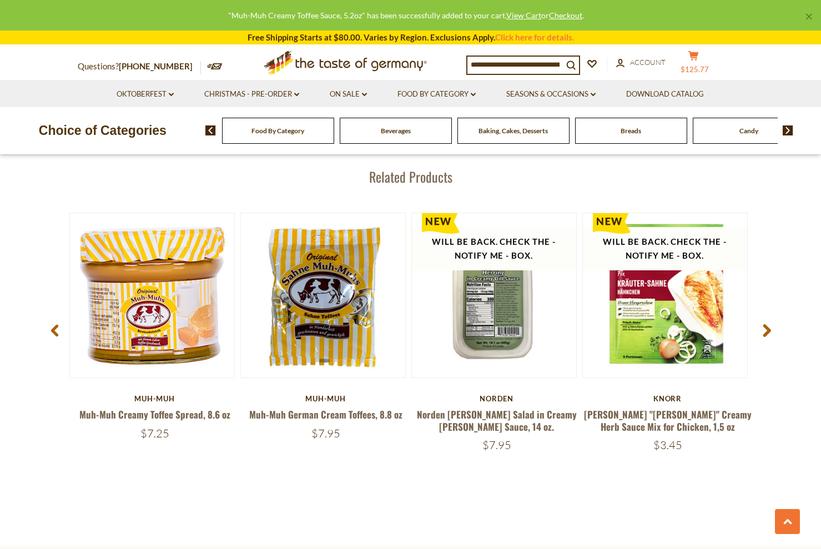
click at [698, 59] on icon at bounding box center [693, 55] width 10 height 9
